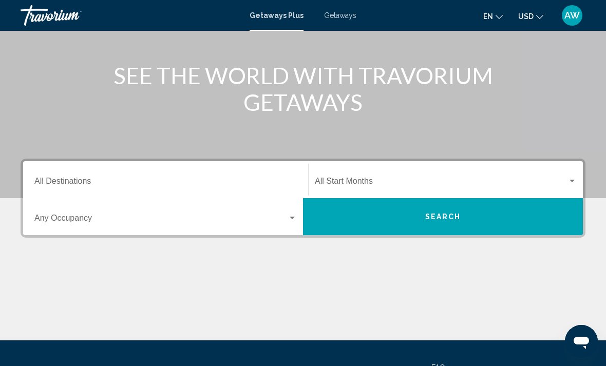
scroll to position [121, 0]
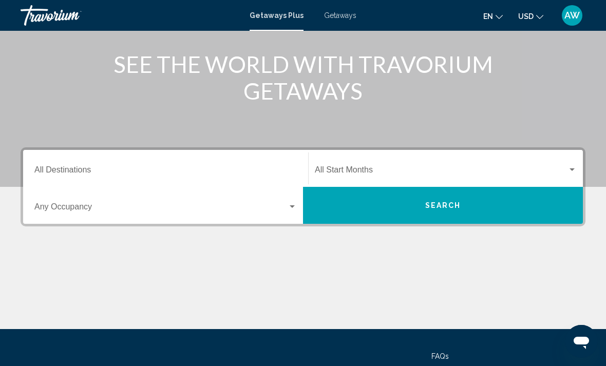
click at [271, 207] on span "Search widget" at bounding box center [160, 208] width 253 height 9
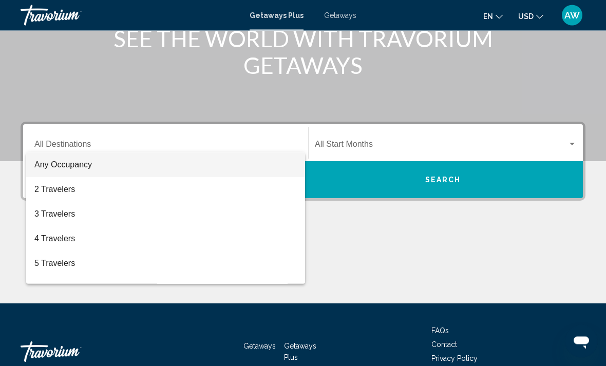
scroll to position [177, 0]
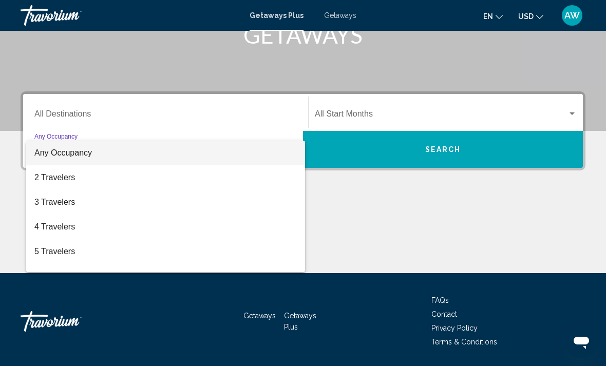
click at [212, 114] on div at bounding box center [303, 183] width 606 height 366
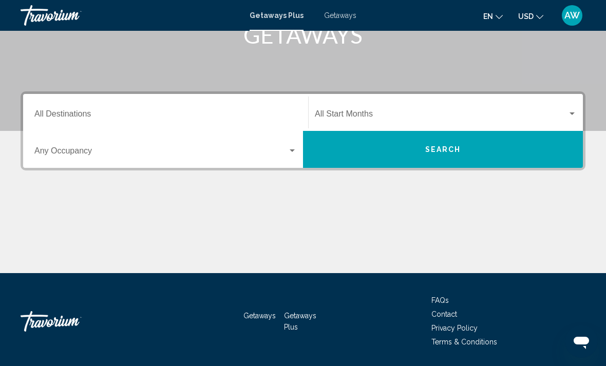
click at [71, 120] on input "Destination All Destinations" at bounding box center [165, 115] width 262 height 9
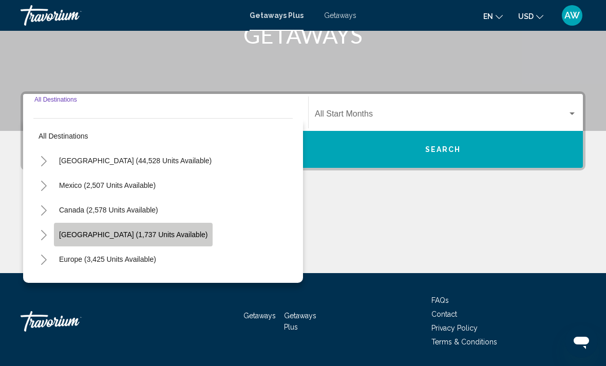
click at [184, 241] on button "[GEOGRAPHIC_DATA] (1,737 units available)" at bounding box center [133, 235] width 159 height 24
type input "**********"
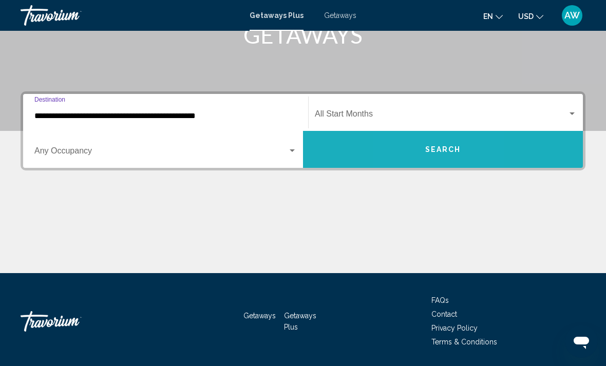
click at [413, 146] on button "Search" at bounding box center [443, 149] width 280 height 37
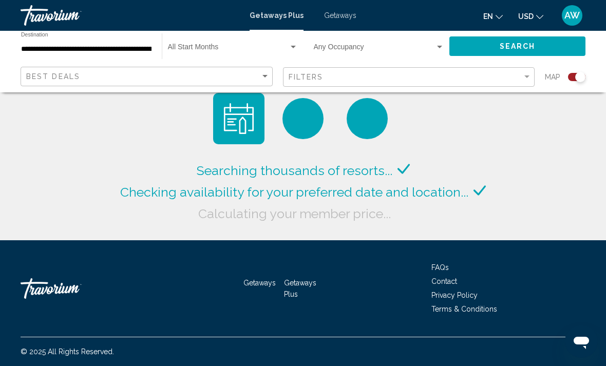
click at [357, 99] on app-product-loader "Searching thousands of resorts... Checking availability for your preferred date…" at bounding box center [303, 120] width 371 height 209
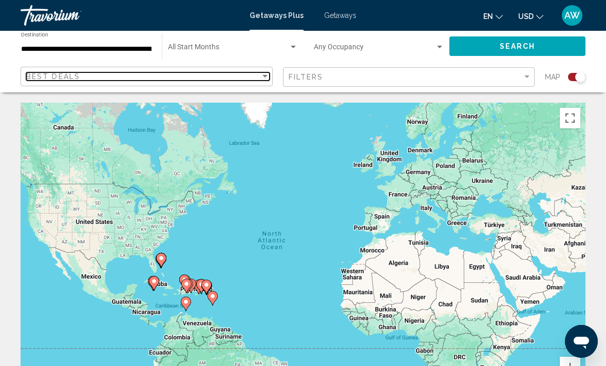
click at [248, 75] on div "Best Deals" at bounding box center [143, 76] width 234 height 8
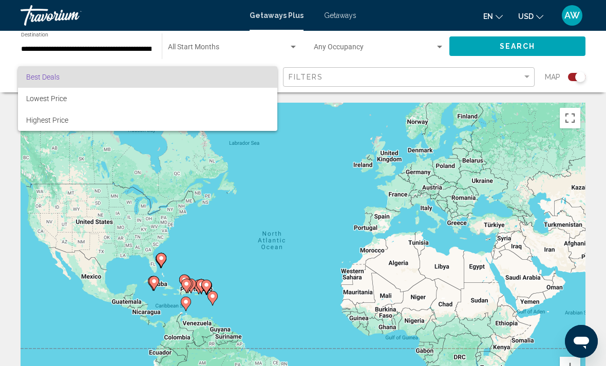
scroll to position [1, 0]
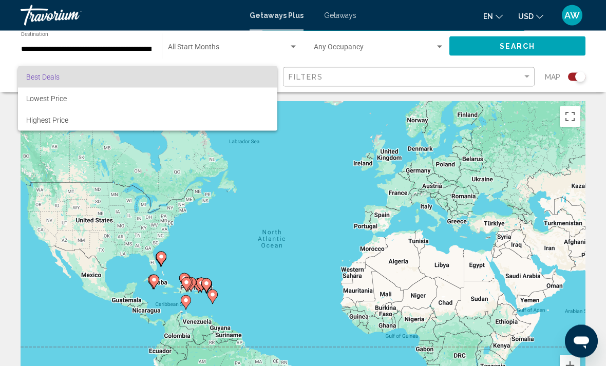
click at [512, 73] on div at bounding box center [303, 183] width 606 height 366
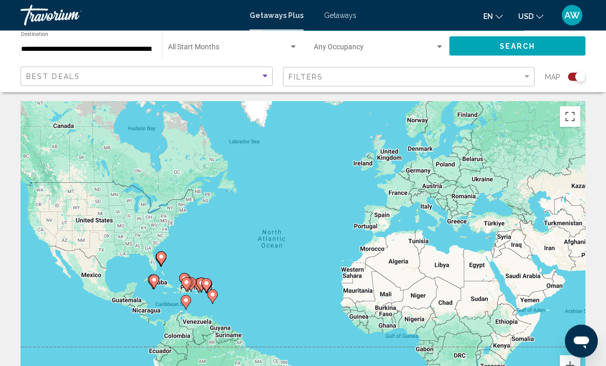
scroll to position [2, 0]
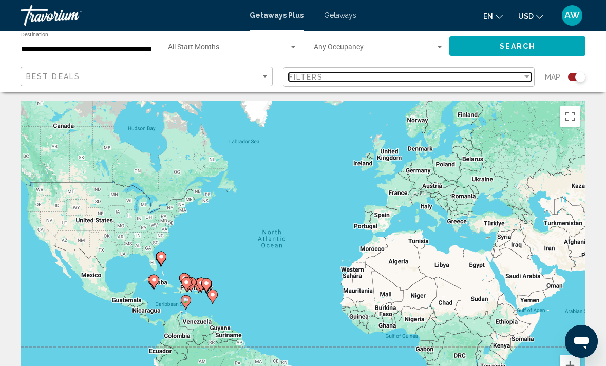
click at [513, 80] on div "Filters" at bounding box center [406, 77] width 234 height 8
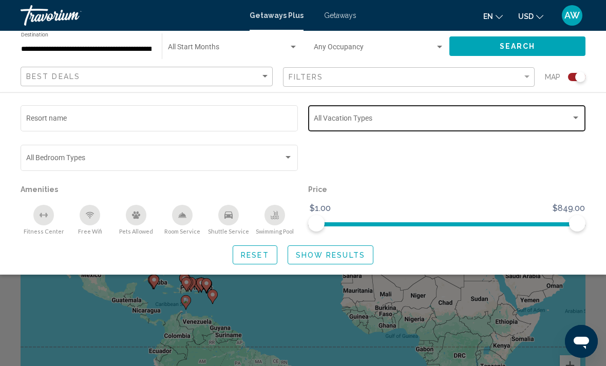
click at [444, 114] on div "Vacation Types All Vacation Types" at bounding box center [447, 117] width 267 height 28
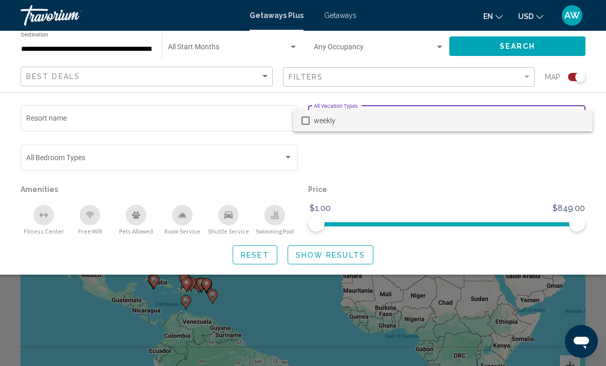
click at [200, 126] on div at bounding box center [303, 183] width 606 height 366
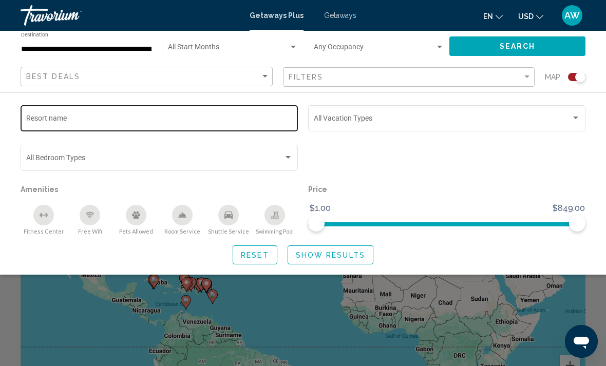
click at [159, 124] on input "Resort name" at bounding box center [159, 120] width 267 height 8
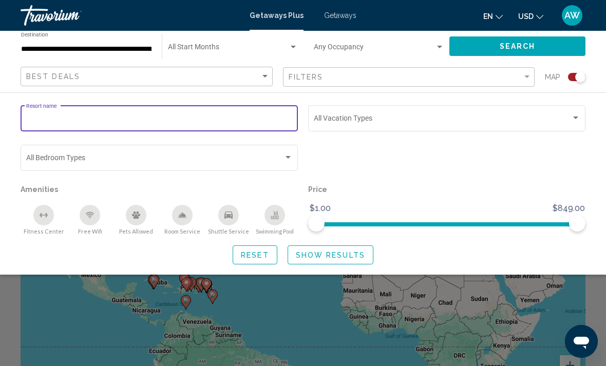
scroll to position [1, 0]
type input "*******"
click at [344, 263] on button "Show Results" at bounding box center [331, 255] width 86 height 19
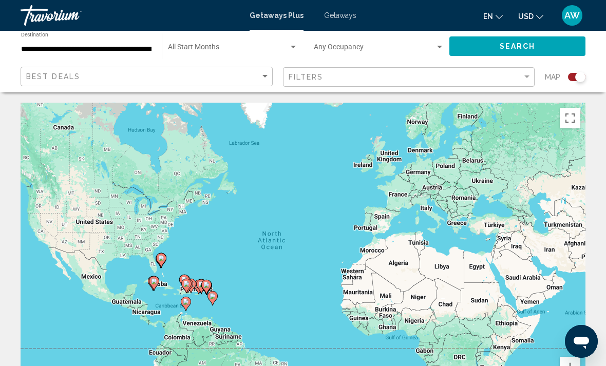
click at [334, 12] on span "Getaways" at bounding box center [340, 15] width 32 height 8
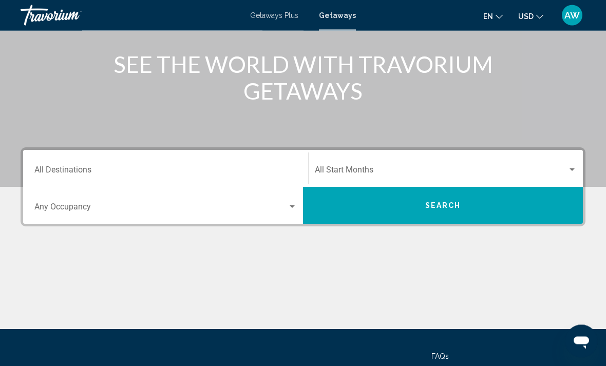
click at [239, 168] on input "Destination All Destinations" at bounding box center [165, 172] width 262 height 9
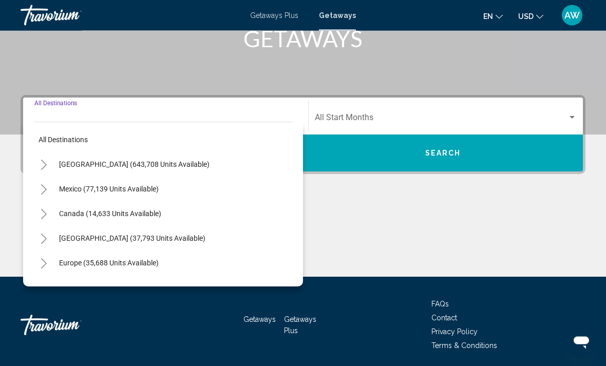
scroll to position [177, 0]
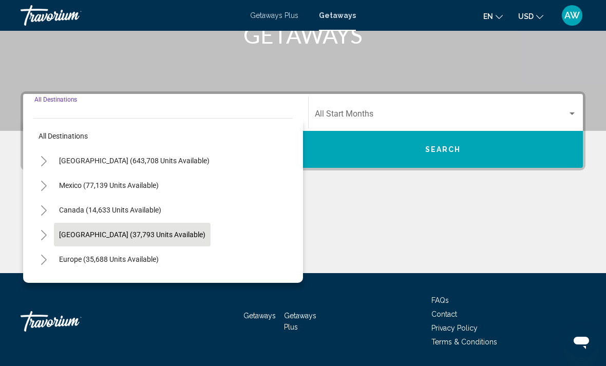
click at [167, 236] on span "[GEOGRAPHIC_DATA] (37,793 units available)" at bounding box center [132, 235] width 146 height 8
type input "**********"
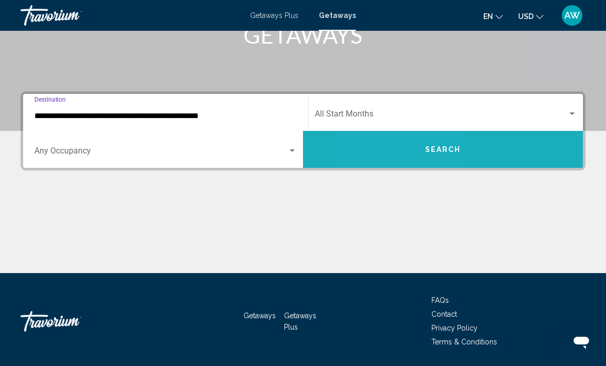
click at [394, 152] on button "Search" at bounding box center [443, 149] width 280 height 37
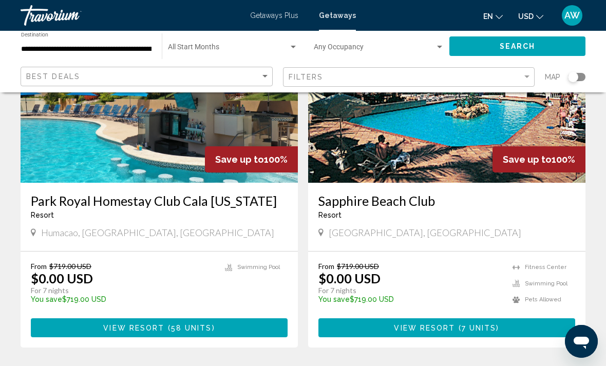
scroll to position [1928, 0]
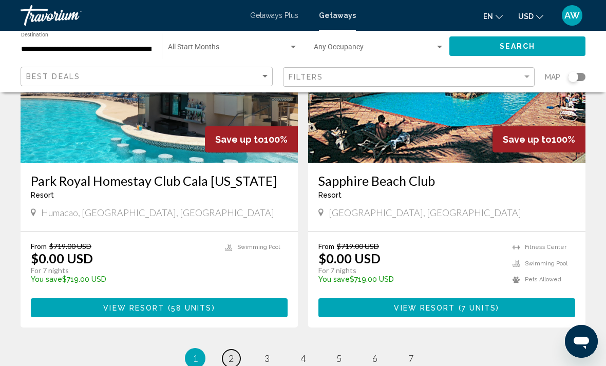
click at [227, 350] on link "page 2" at bounding box center [231, 359] width 18 height 18
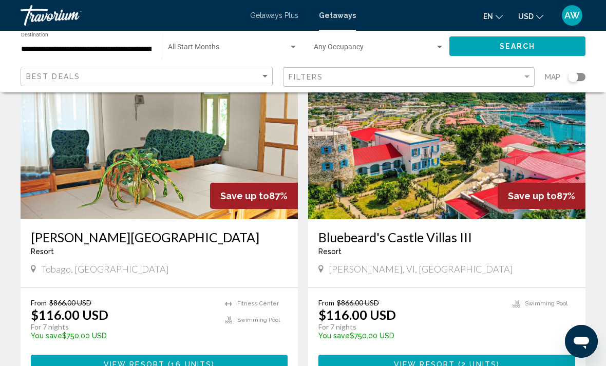
click at [440, 208] on img "Main content" at bounding box center [446, 137] width 277 height 164
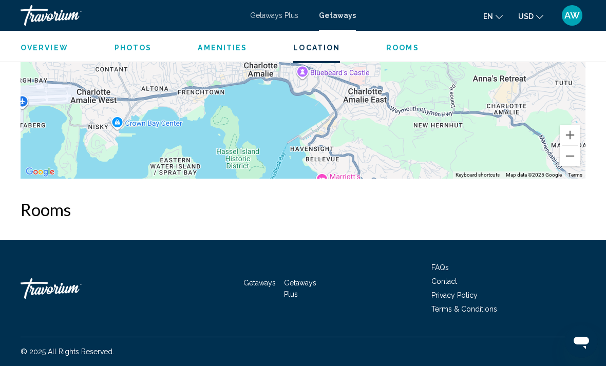
scroll to position [1659, 0]
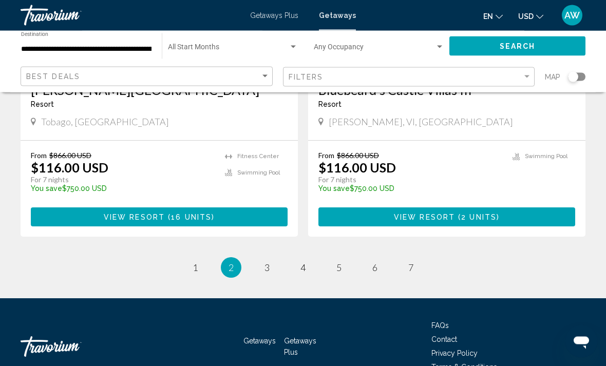
scroll to position [1982, 0]
click at [269, 270] on span "3" at bounding box center [267, 267] width 5 height 11
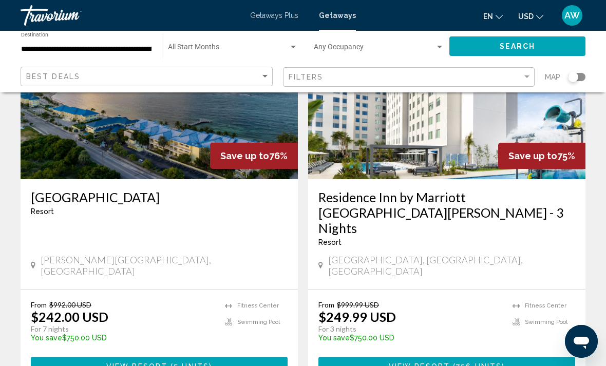
scroll to position [1951, 0]
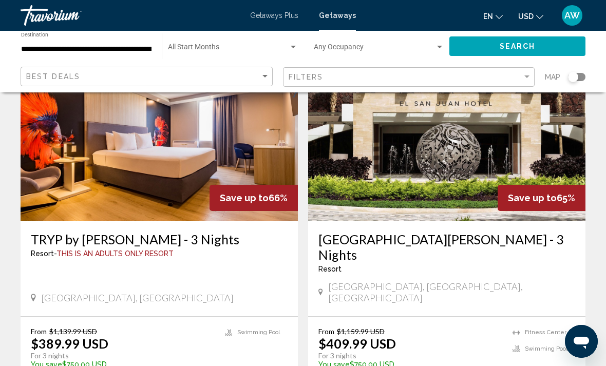
scroll to position [1886, 0]
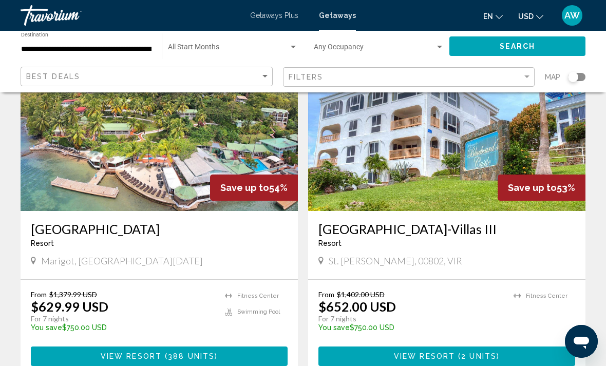
scroll to position [418, 0]
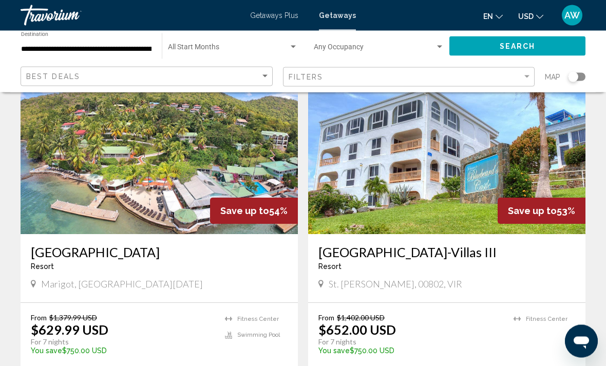
click at [517, 148] on img "Main content" at bounding box center [446, 152] width 277 height 164
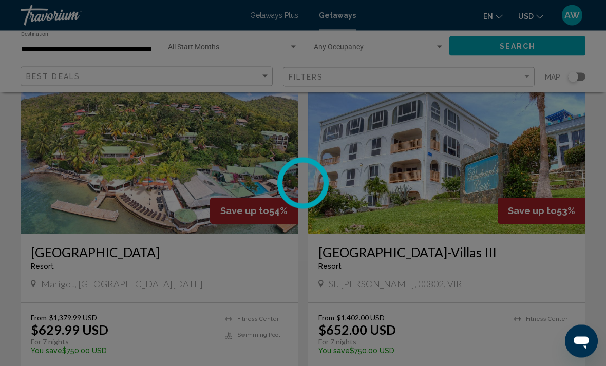
scroll to position [419, 0]
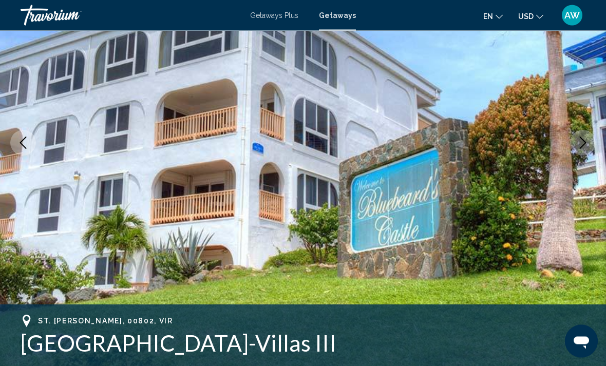
scroll to position [247, 0]
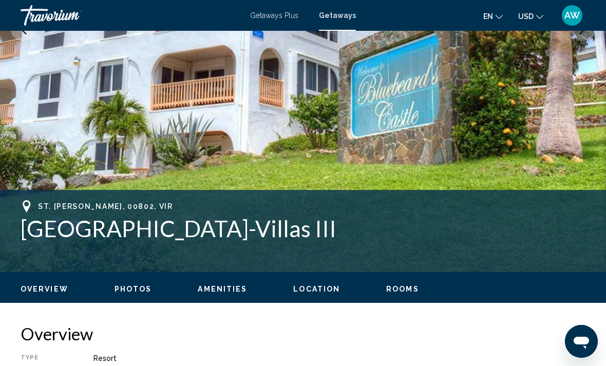
click at [127, 292] on span "Photos" at bounding box center [133, 289] width 37 height 8
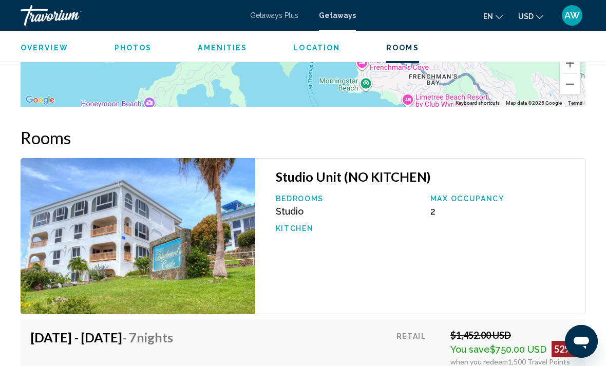
scroll to position [1700, 0]
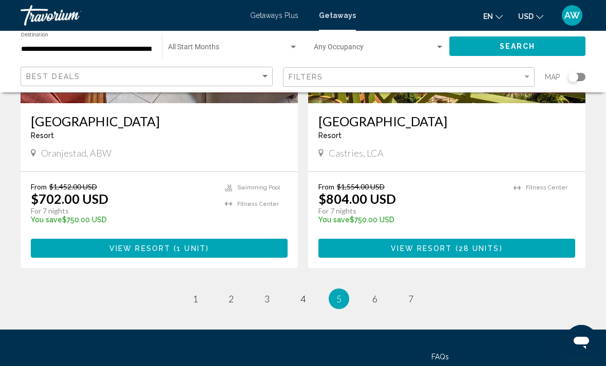
scroll to position [2007, 0]
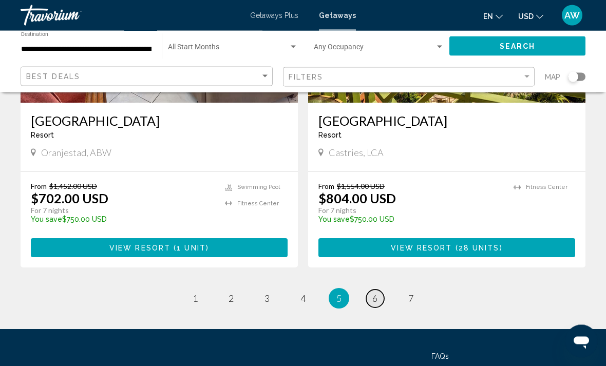
click at [383, 290] on link "page 6" at bounding box center [375, 299] width 18 height 18
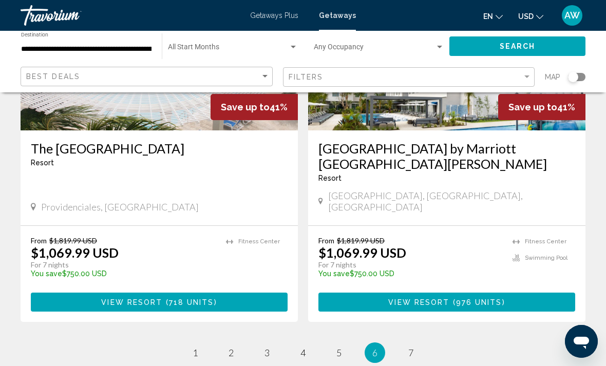
scroll to position [1976, 0]
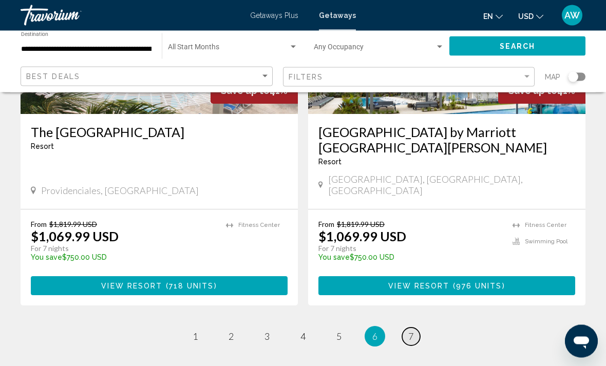
click at [418, 328] on link "page 7" at bounding box center [411, 337] width 18 height 18
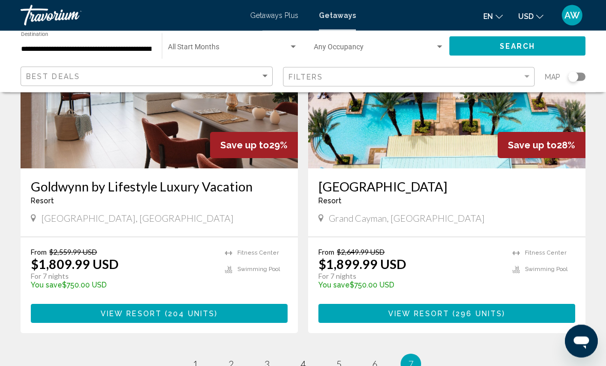
scroll to position [1212, 0]
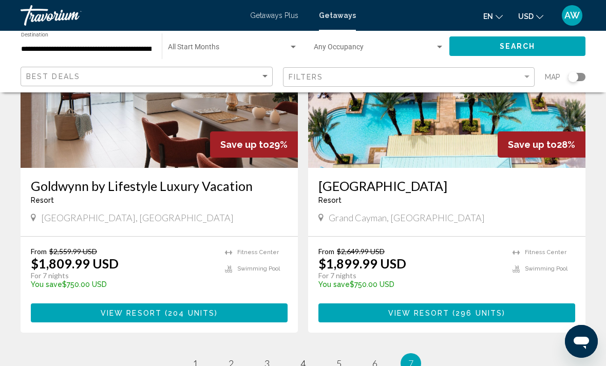
click at [488, 154] on img "Main content" at bounding box center [446, 86] width 277 height 164
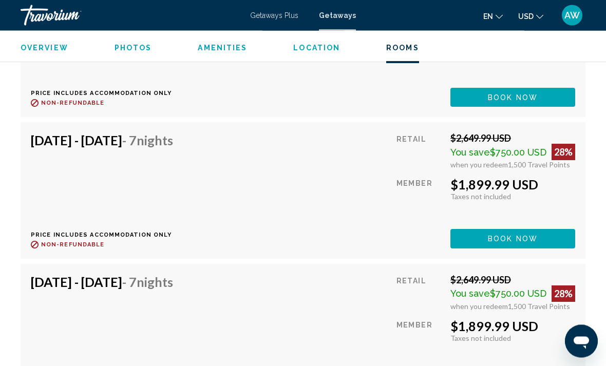
scroll to position [9011, 0]
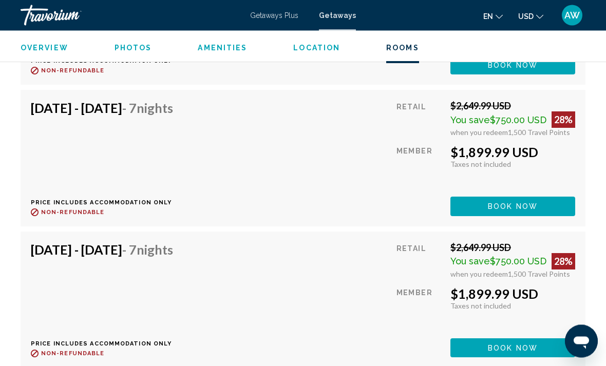
scroll to position [9467, 0]
